Goal: Understand process/instructions: Learn how to perform a task or action

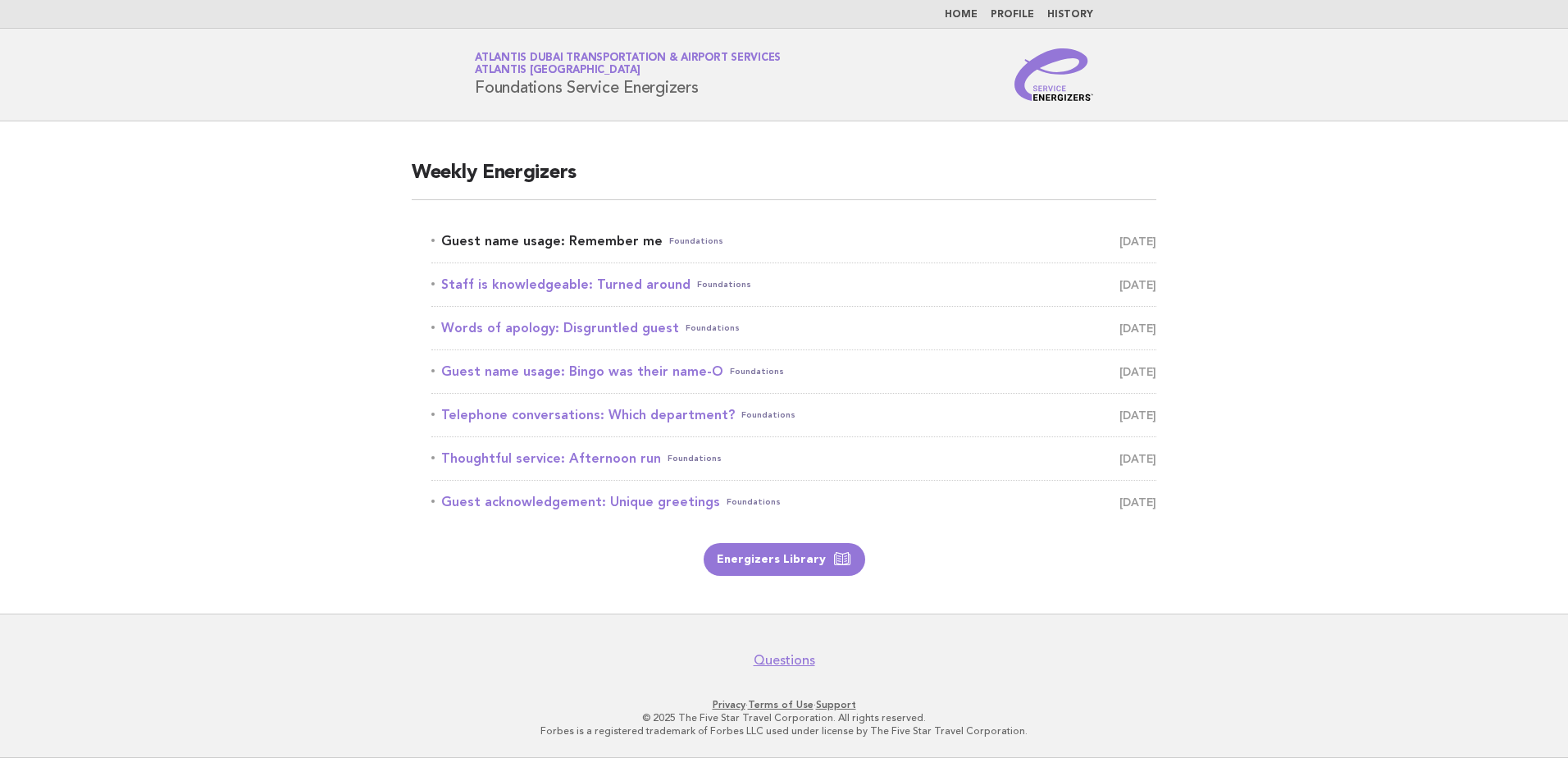
click at [624, 242] on link "Guest name usage: Remember me Foundations October 9" at bounding box center [794, 241] width 725 height 23
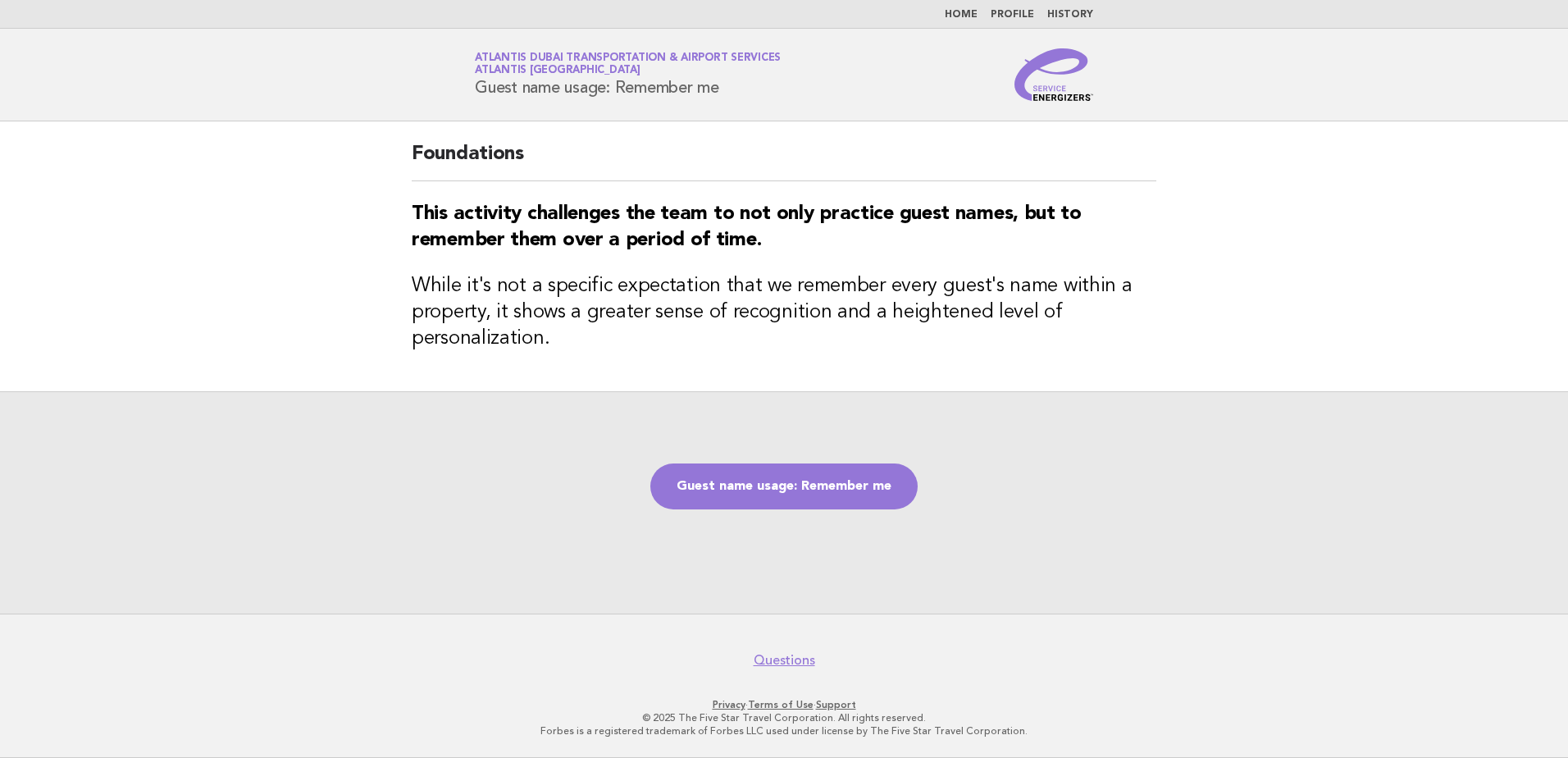
click at [377, 355] on main "Foundations This activity challenges the team to not only practice guest names,…" at bounding box center [784, 367] width 1568 height 492
click at [789, 489] on link "Guest name usage: Remember me" at bounding box center [784, 487] width 268 height 46
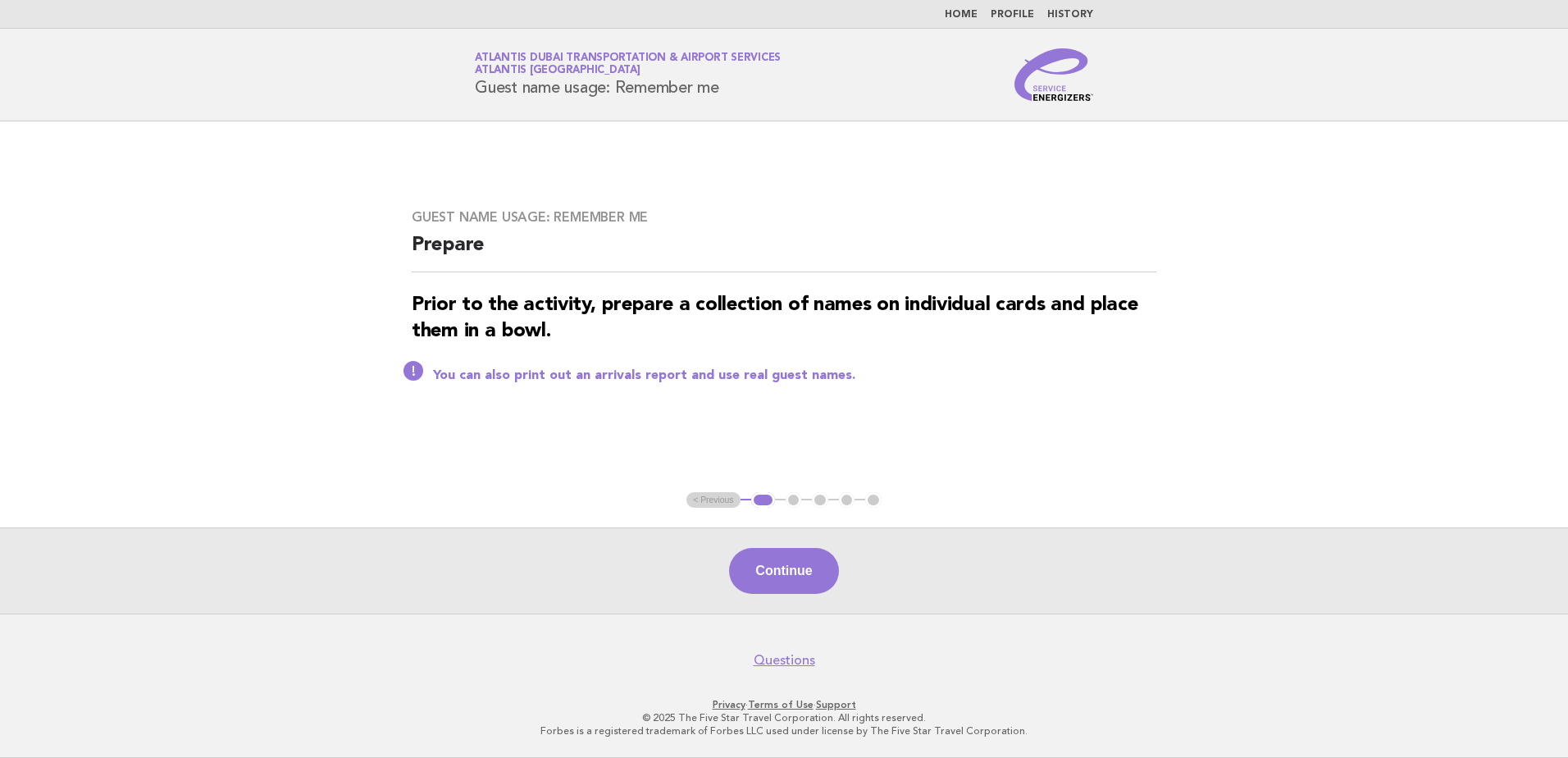
click at [704, 499] on ul "< Previous 1 2 3 4 5" at bounding box center [784, 500] width 195 height 16
